Goal: Obtain resource: Download file/media

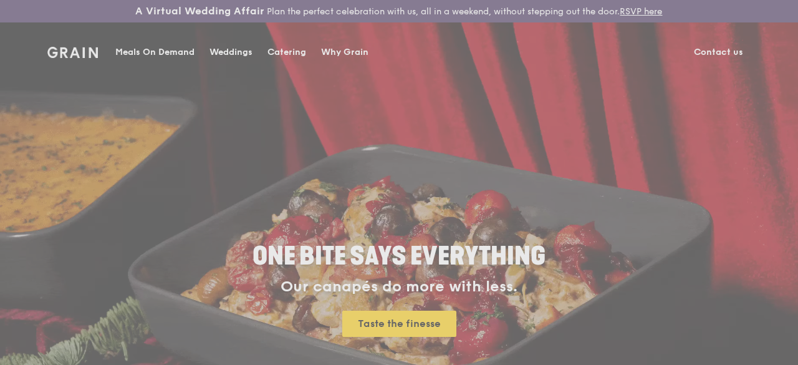
click at [297, 48] on div "Weddings by [PERSON_NAME] presents Plan the perfect celebration with us, all in…" at bounding box center [399, 182] width 798 height 365
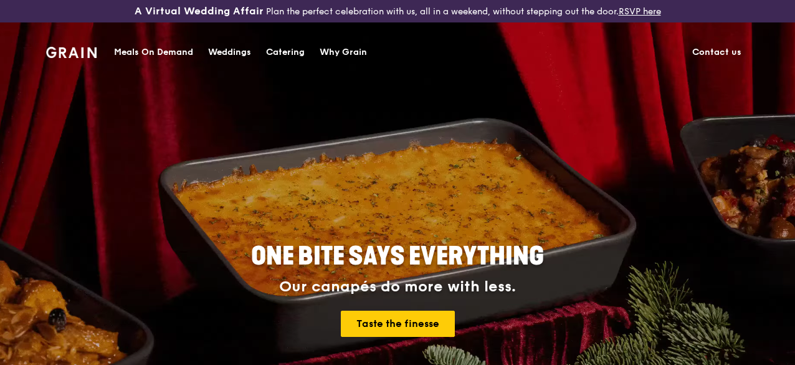
click at [293, 54] on div "Catering" at bounding box center [285, 52] width 39 height 37
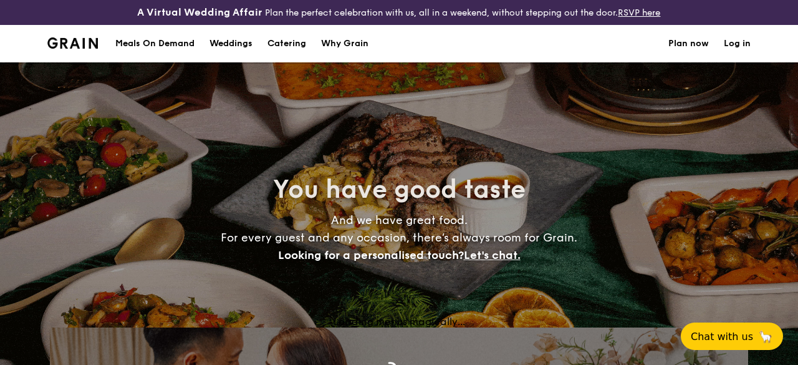
select select
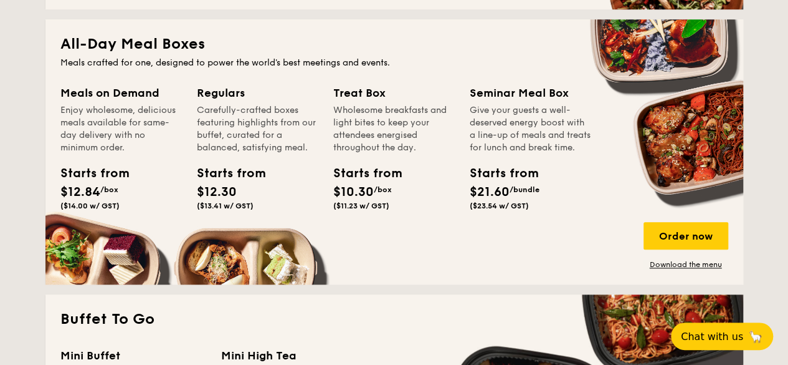
scroll to position [259, 0]
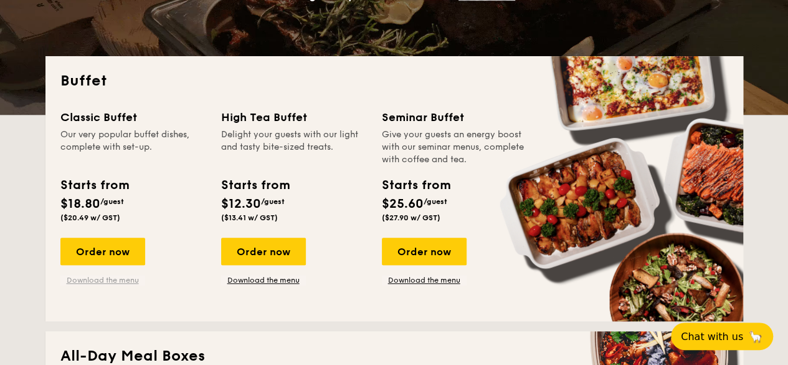
click at [109, 285] on link "Download the menu" at bounding box center [102, 280] width 85 height 10
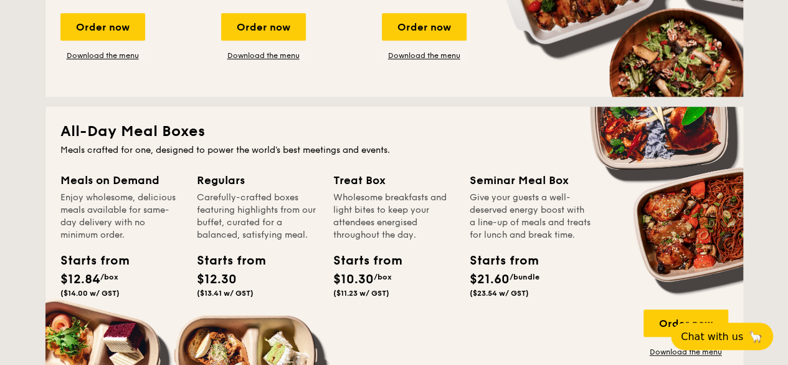
scroll to position [508, 0]
